Goal: Task Accomplishment & Management: Use online tool/utility

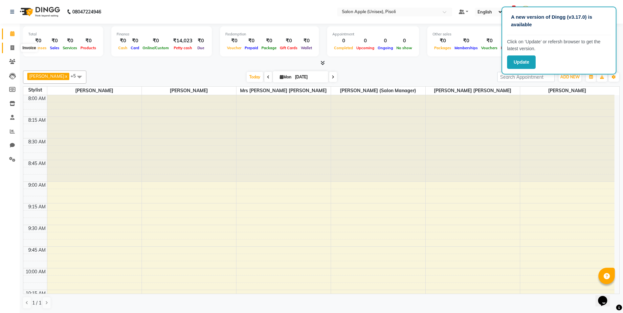
click at [11, 46] on icon at bounding box center [13, 47] width 4 height 5
select select "service"
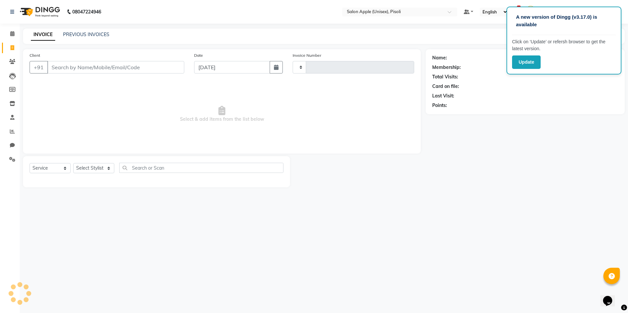
type input "0840"
select select "5282"
click at [529, 59] on button "Update" at bounding box center [526, 62] width 29 height 13
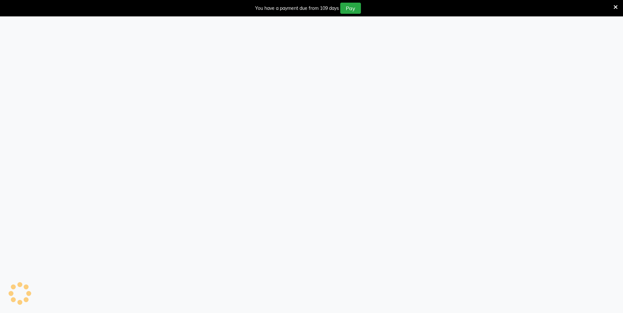
select select "service"
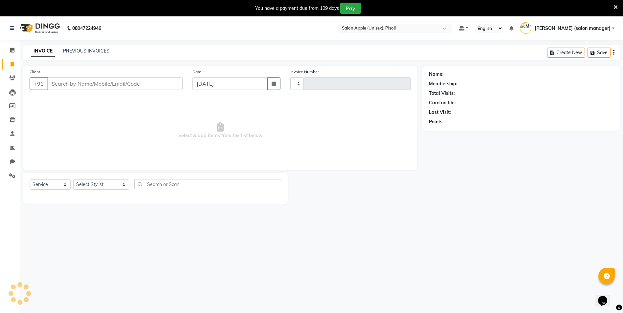
type input "0840"
select select "5282"
click at [64, 188] on select "Select Service Product Membership Package Voucher Prepaid Gift Card" at bounding box center [50, 185] width 41 height 10
click at [30, 180] on select "Select Service Product Membership Package Voucher Prepaid Gift Card" at bounding box center [50, 185] width 41 height 10
click at [122, 187] on select "Select Stylist Amit Agarwal Owner Ashish Agarwal Owner Mrs. Anjali jadhav Mrs. …" at bounding box center [101, 185] width 56 height 10
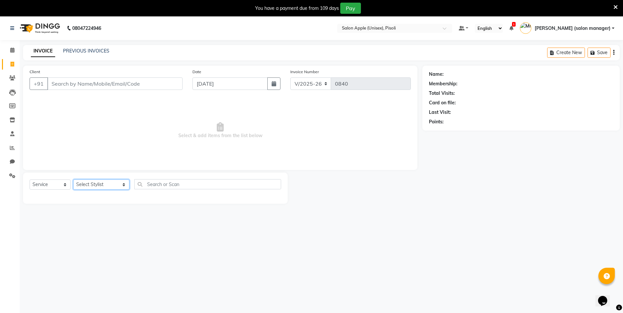
select select "34594"
click at [73, 180] on select "Select Stylist Amit Agarwal Owner Ashish Agarwal Owner Mrs. Anjali jadhav Mrs. …" at bounding box center [101, 185] width 56 height 10
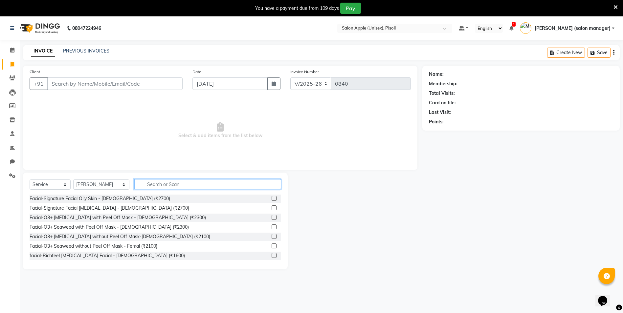
click at [176, 185] on input "text" at bounding box center [207, 184] width 147 height 10
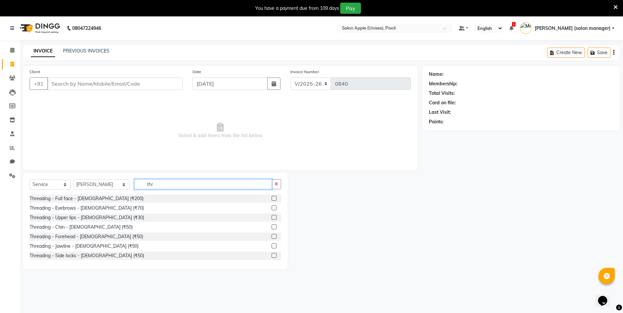
type input "thr"
click at [272, 209] on label at bounding box center [274, 208] width 5 height 5
click at [272, 209] on input "checkbox" at bounding box center [274, 208] width 4 height 4
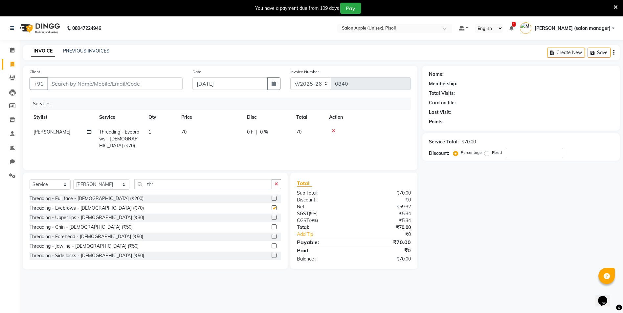
checkbox input "false"
click at [272, 218] on label at bounding box center [274, 217] width 5 height 5
click at [272, 218] on input "checkbox" at bounding box center [274, 218] width 4 height 4
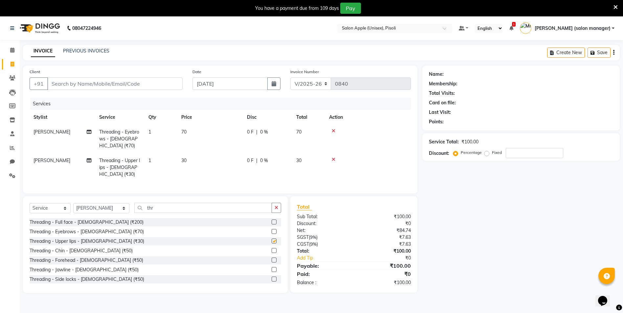
checkbox input "false"
click at [83, 89] on input "Client" at bounding box center [114, 84] width 135 height 12
drag, startPoint x: 142, startPoint y: 82, endPoint x: 125, endPoint y: 88, distance: 17.6
click at [125, 88] on input "Client" at bounding box center [114, 84] width 135 height 12
click at [76, 85] on input "Client" at bounding box center [114, 84] width 135 height 12
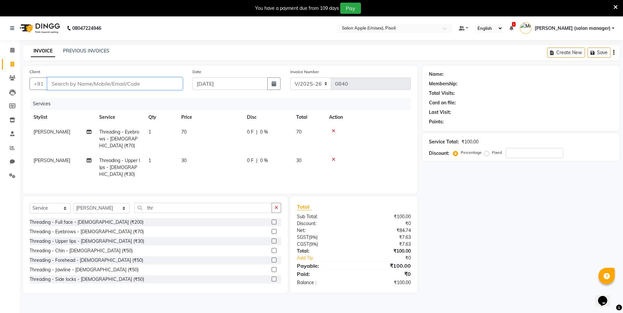
click at [148, 82] on input "Client" at bounding box center [114, 84] width 135 height 12
click at [156, 81] on input "Client" at bounding box center [114, 84] width 135 height 12
click at [110, 84] on input "Client" at bounding box center [114, 84] width 135 height 12
click at [71, 84] on input "Client" at bounding box center [114, 84] width 135 height 12
type input "8"
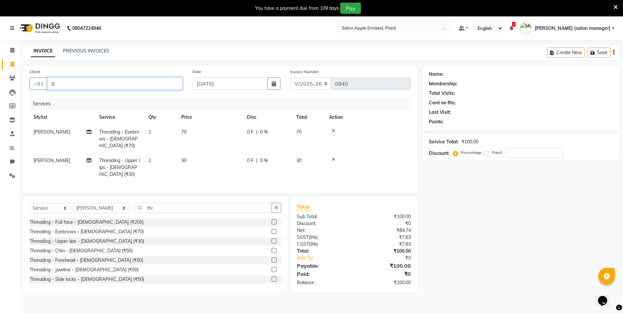
type input "0"
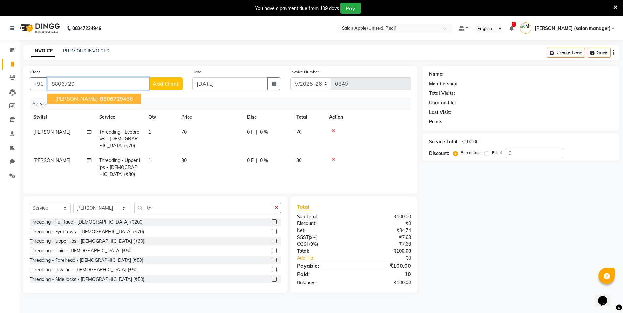
click at [106, 99] on span "8806729" at bounding box center [111, 99] width 23 height 7
type input "8806729468"
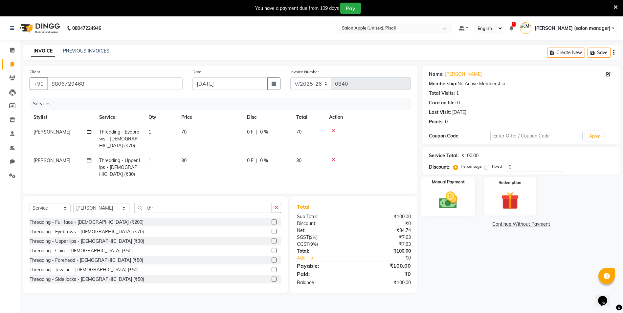
click at [442, 205] on img at bounding box center [448, 200] width 30 height 21
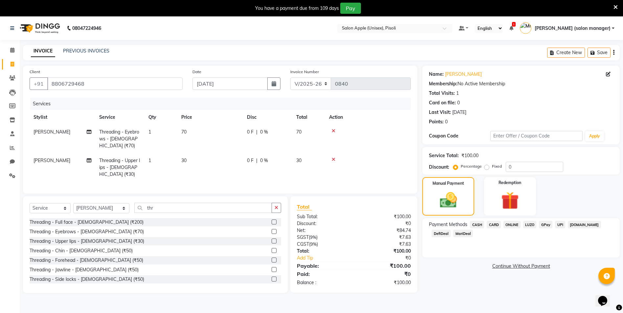
click at [511, 225] on span "ONLINE" at bounding box center [512, 225] width 17 height 8
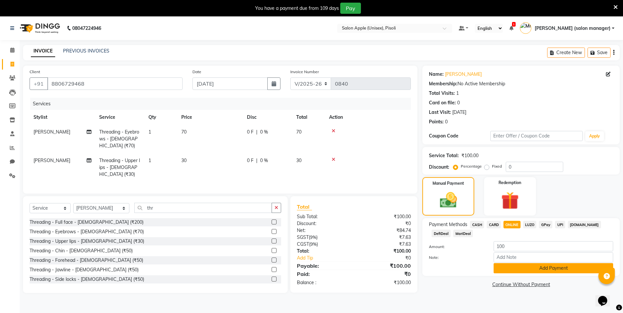
click at [519, 266] on button "Add Payment" at bounding box center [554, 268] width 120 height 10
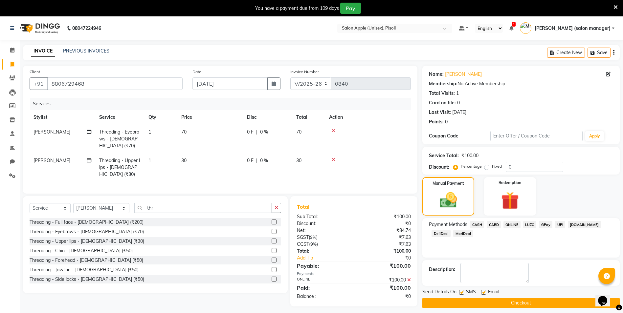
click at [521, 300] on button "Checkout" at bounding box center [520, 303] width 197 height 10
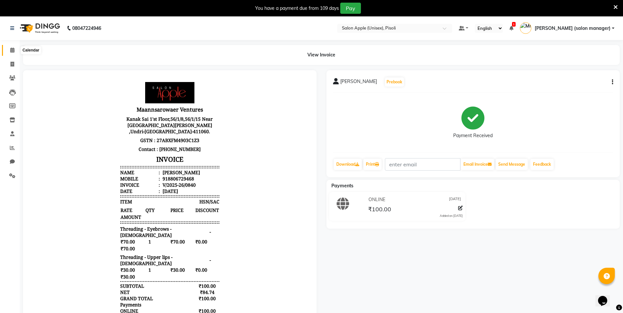
click at [13, 51] on icon at bounding box center [12, 50] width 4 height 5
